Goal: Information Seeking & Learning: Check status

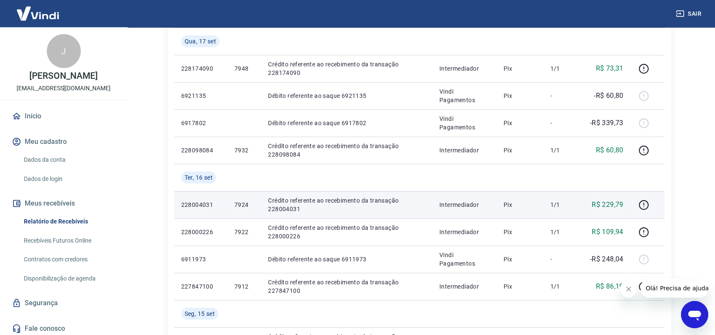
scroll to position [283, 0]
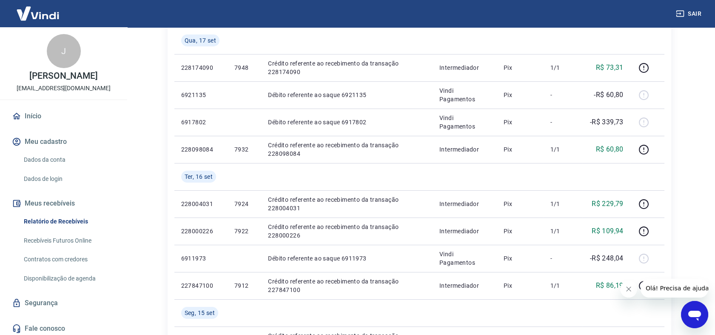
drag, startPoint x: 700, startPoint y: 213, endPoint x: 691, endPoint y: 214, distance: 9.8
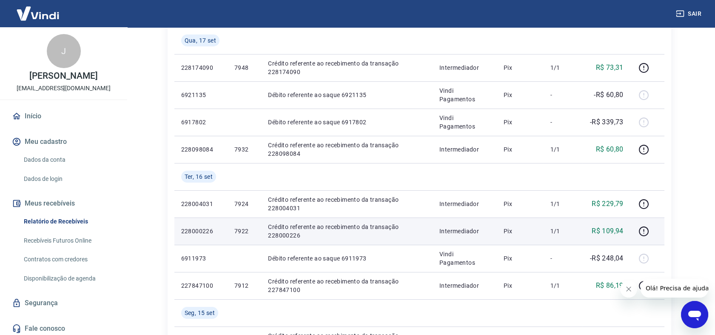
click at [282, 234] on p "Crédito referente ao recebimento da transação 228000226" at bounding box center [347, 231] width 158 height 17
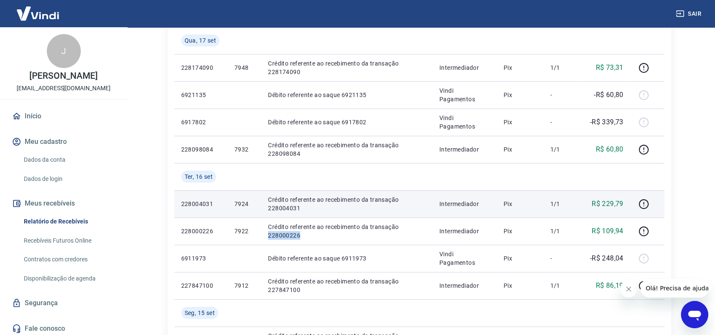
copy p "228000226"
click at [279, 206] on p "Crédito referente ao recebimento da transação 228004031" at bounding box center [347, 203] width 158 height 17
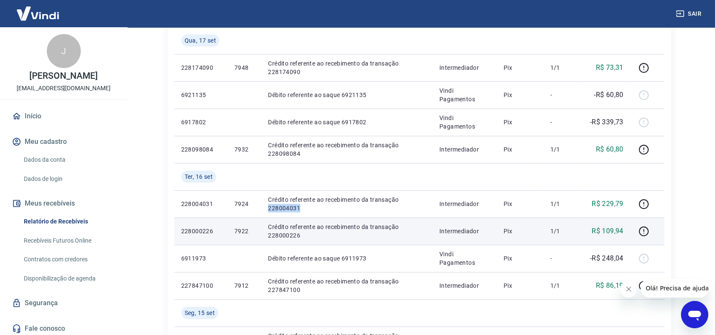
copy p "228004031"
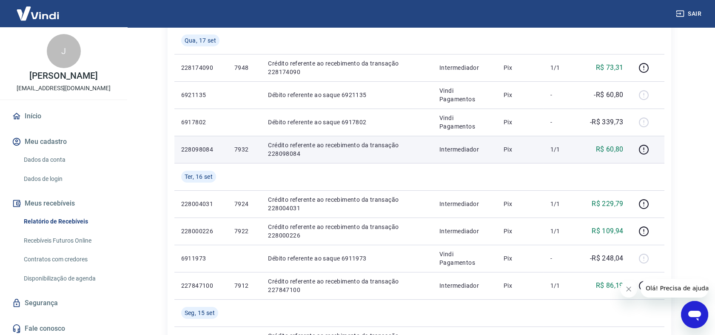
click at [285, 152] on p "Crédito referente ao recebimento da transação 228098084" at bounding box center [347, 149] width 158 height 17
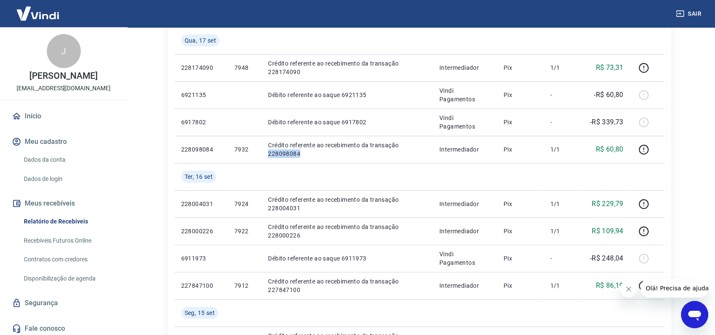
copy p "228098084"
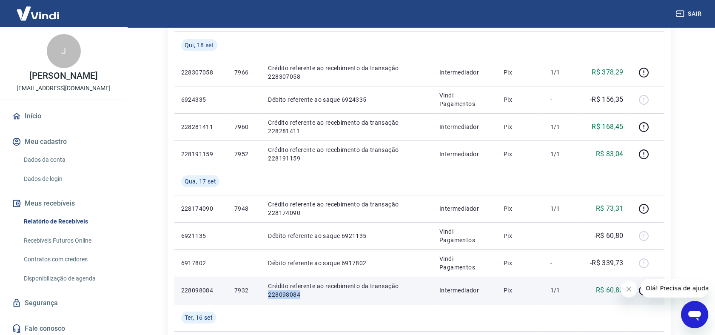
scroll to position [142, 0]
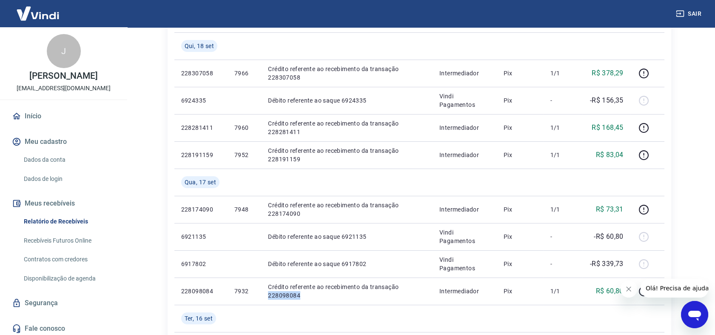
click at [693, 193] on html "Sair J José Jack Donini vendas@medfio.com.br Início Meu cadastro Dados da conta…" at bounding box center [357, 25] width 715 height 335
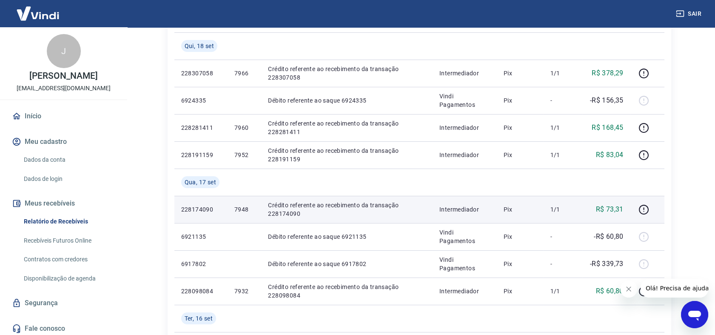
click at [269, 214] on p "Crédito referente ao recebimento da transação 228174090" at bounding box center [347, 209] width 158 height 17
copy p "228174090"
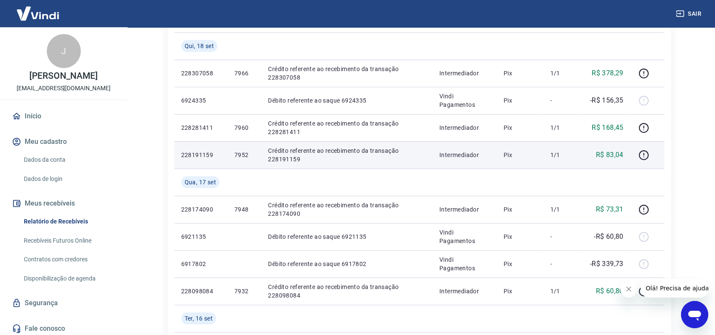
click at [289, 158] on p "Crédito referente ao recebimento da transação 228191159" at bounding box center [347, 154] width 158 height 17
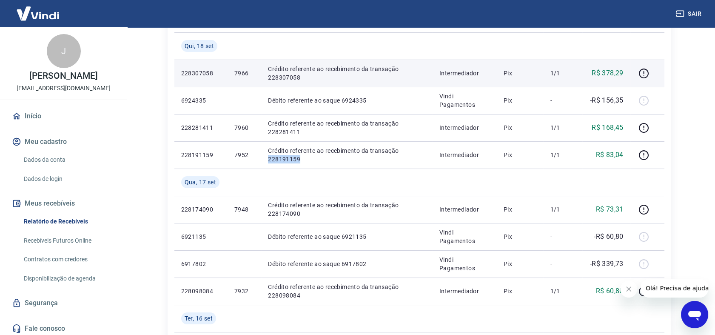
copy p "228191159"
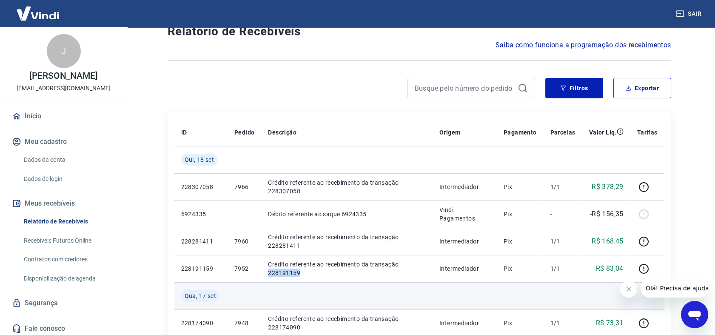
scroll to position [0, 0]
